Goal: Find specific page/section: Find specific page/section

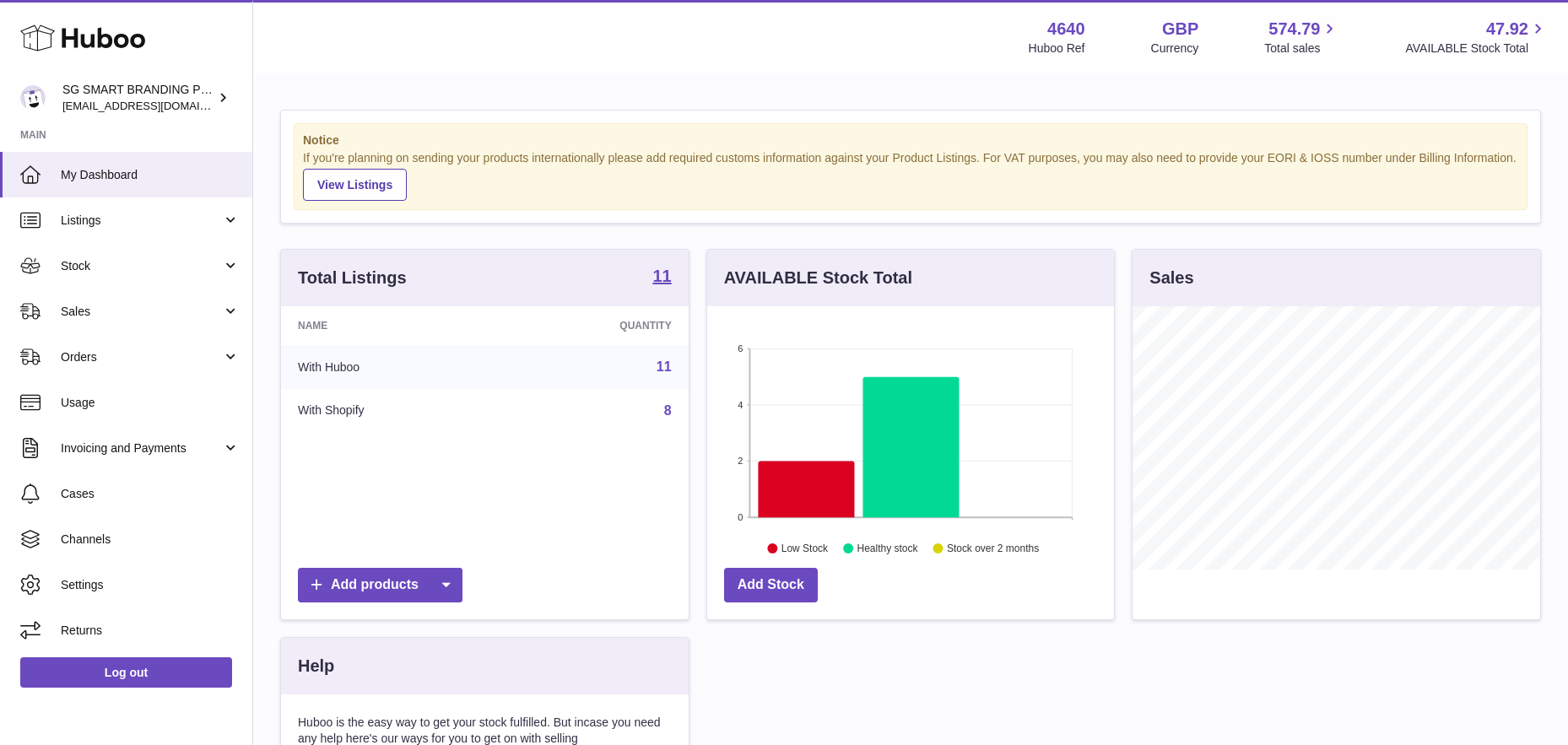
scroll to position [263, 407]
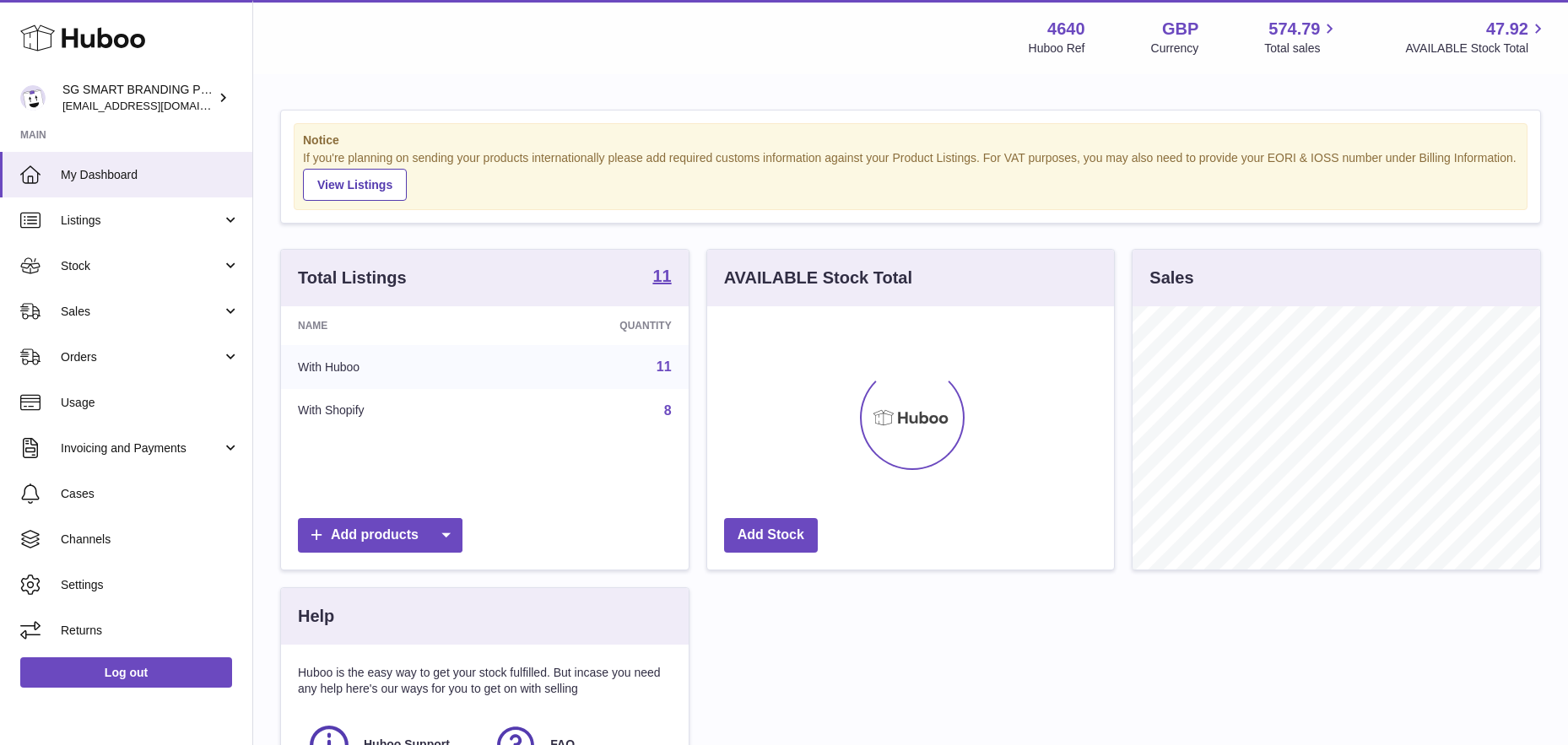
scroll to position [263, 407]
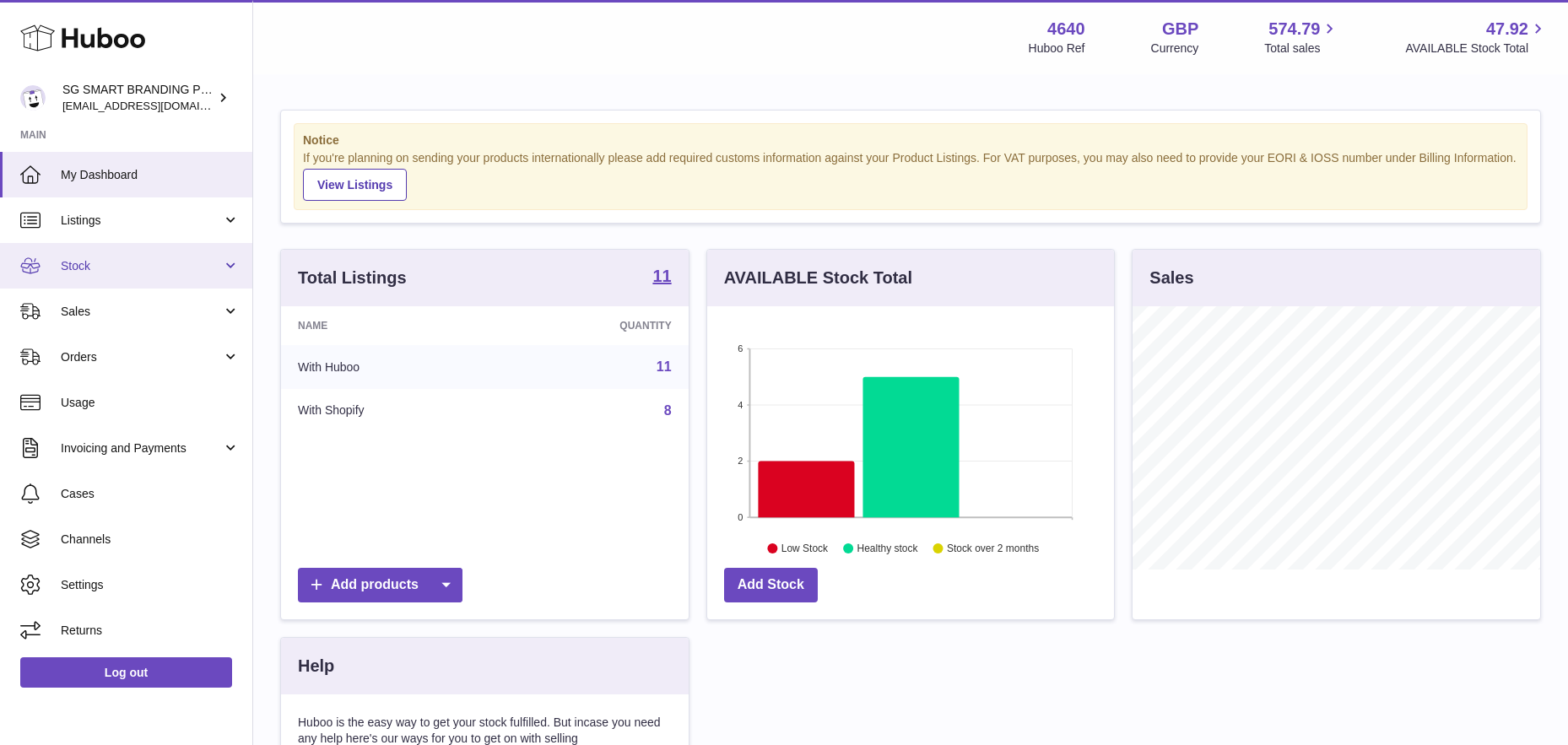
click at [177, 269] on span "Stock" at bounding box center [142, 266] width 161 height 17
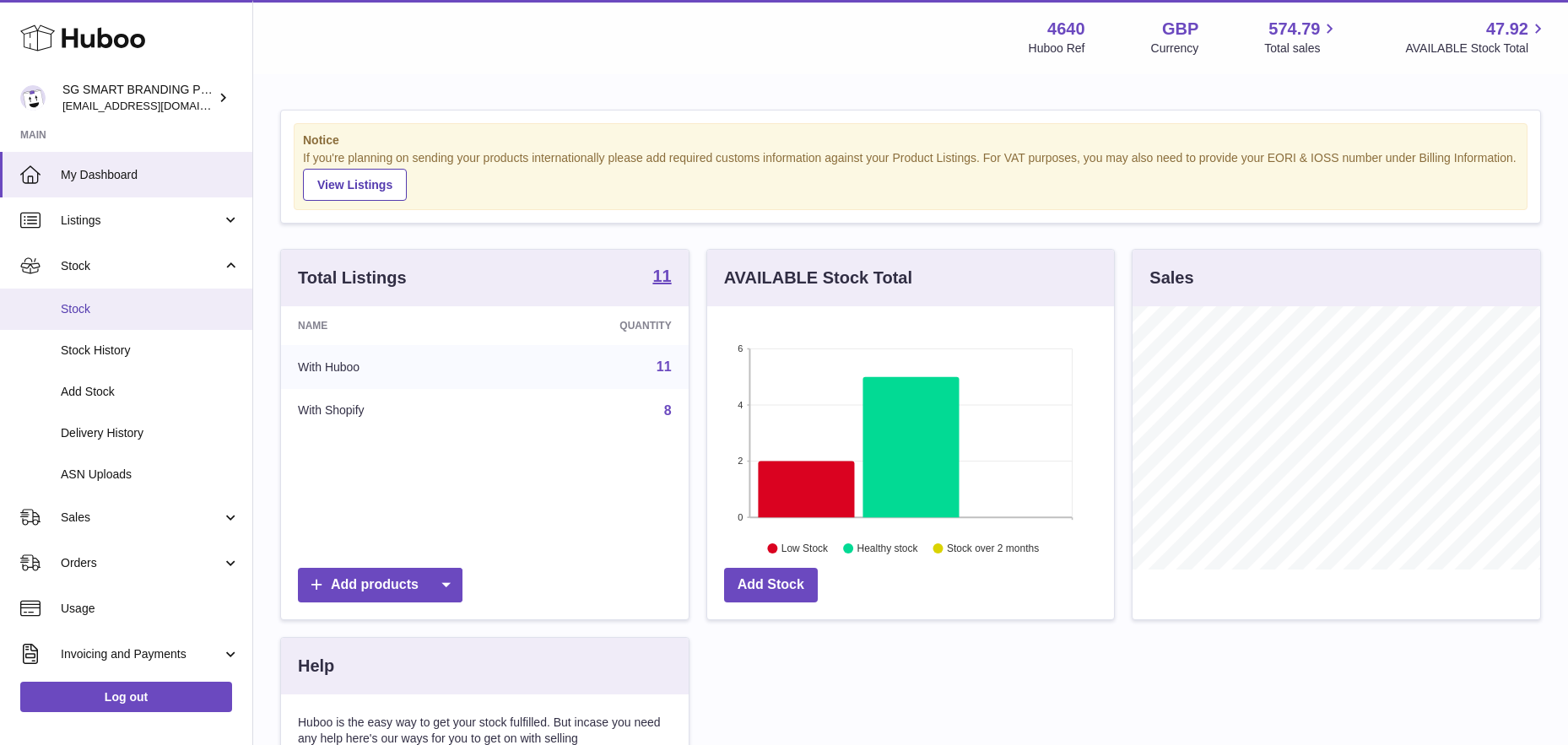
click at [158, 298] on link "Stock" at bounding box center [126, 309] width 252 height 42
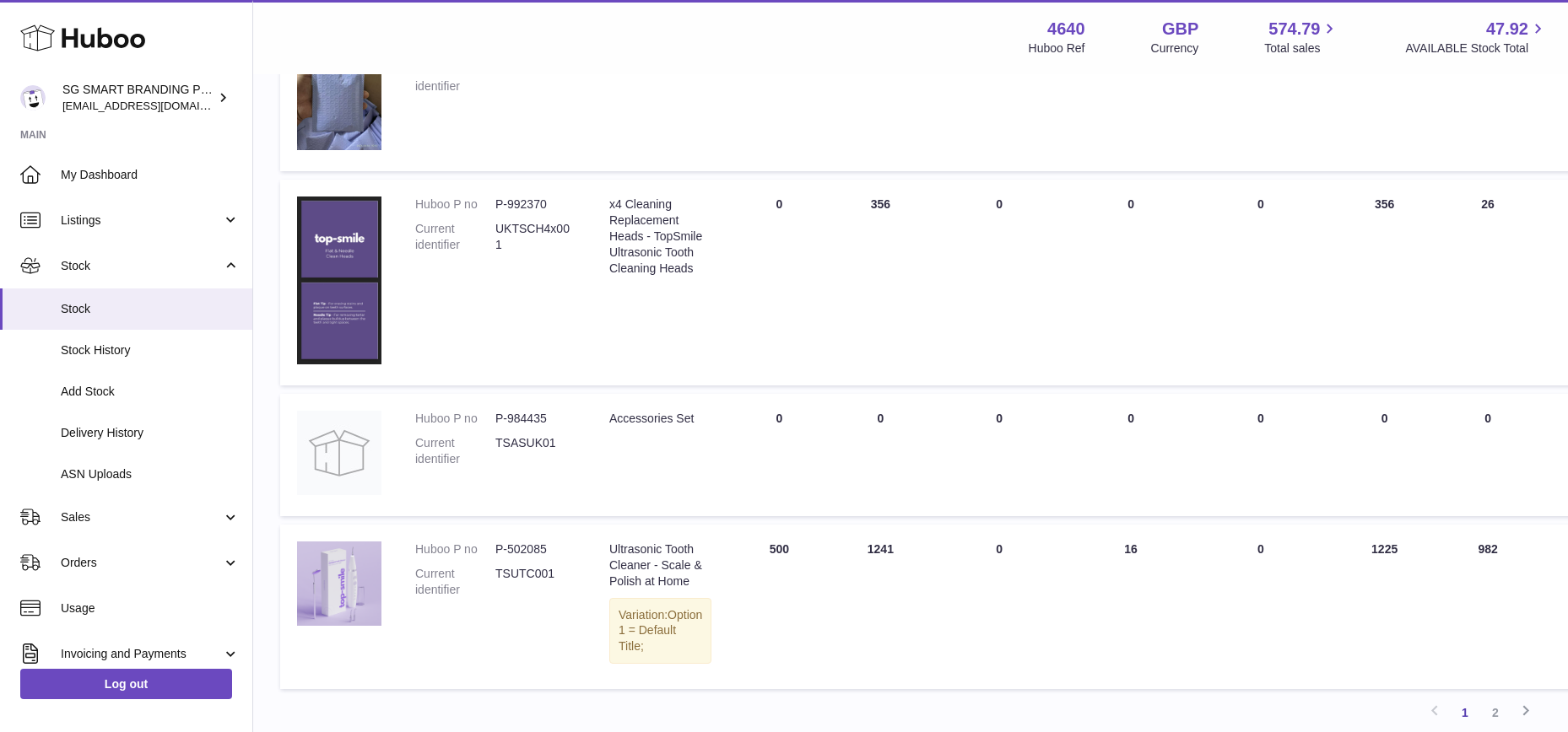
scroll to position [1234, 0]
